Goal: Navigation & Orientation: Find specific page/section

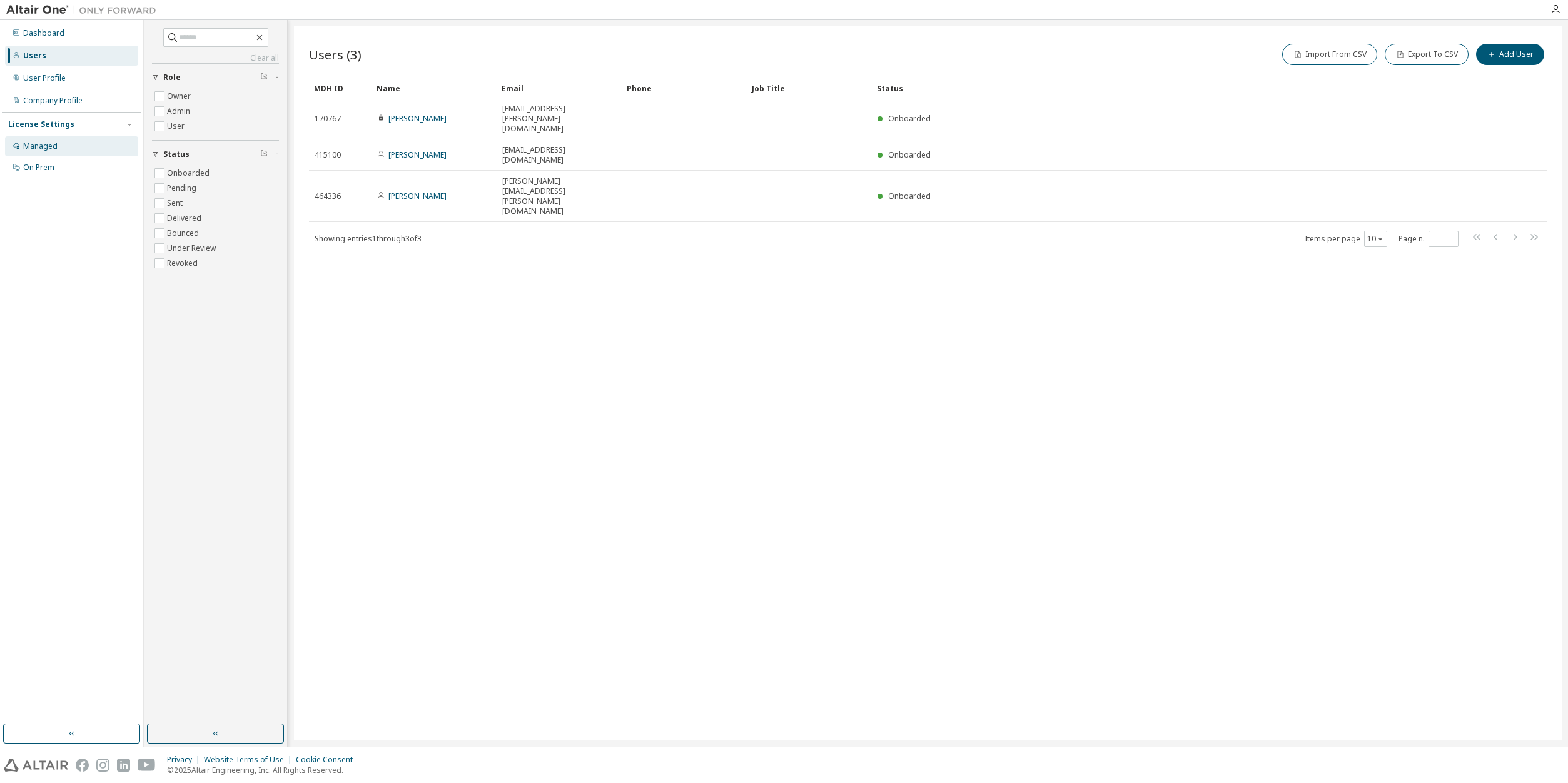
click at [42, 142] on div "Managed" at bounding box center [40, 147] width 34 height 10
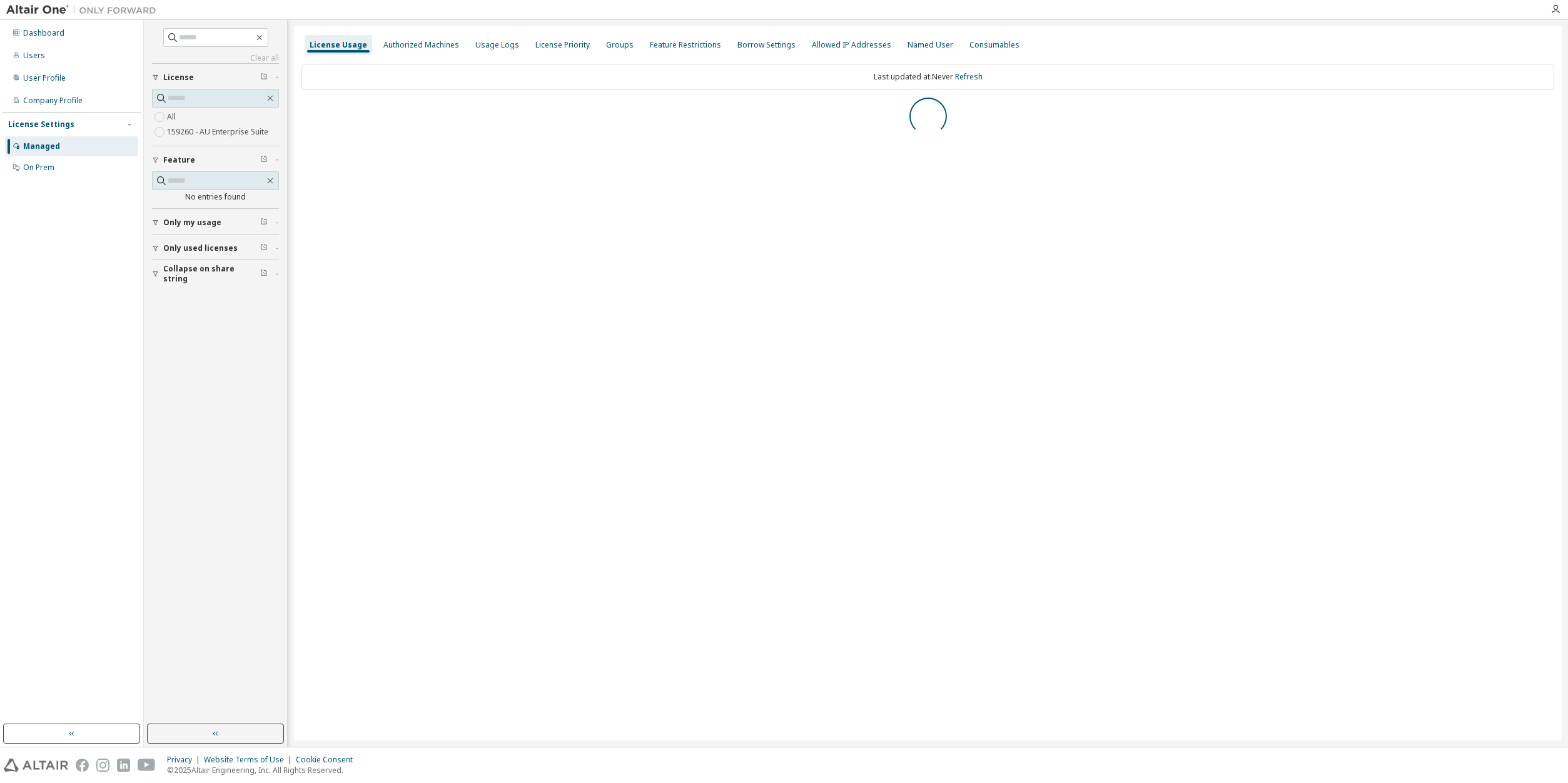
click at [176, 133] on label "159260 - AU Enterprise Suite" at bounding box center [219, 132] width 104 height 15
click at [306, 111] on icon "button" at bounding box center [305, 112] width 7 height 7
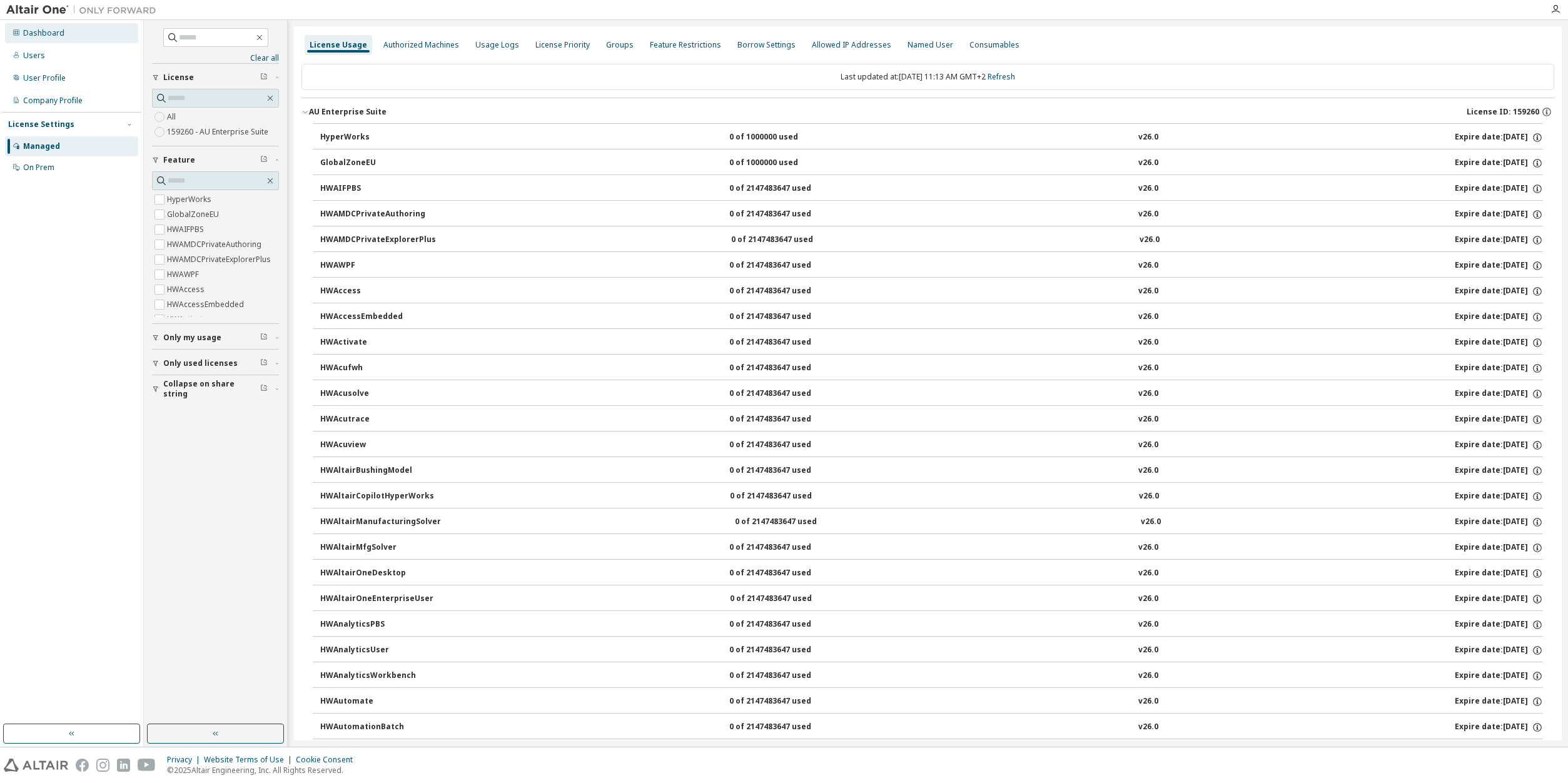
click at [71, 32] on div "Dashboard" at bounding box center [72, 33] width 133 height 20
